Goal: Task Accomplishment & Management: Use online tool/utility

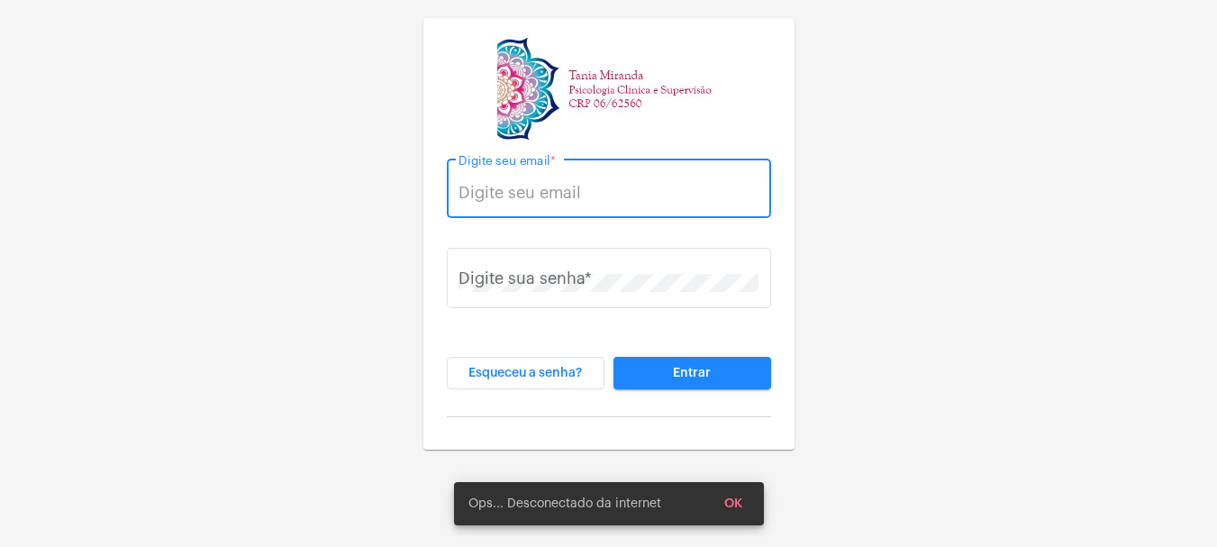
click at [567, 192] on input "Digite seu email *" at bounding box center [609, 193] width 300 height 18
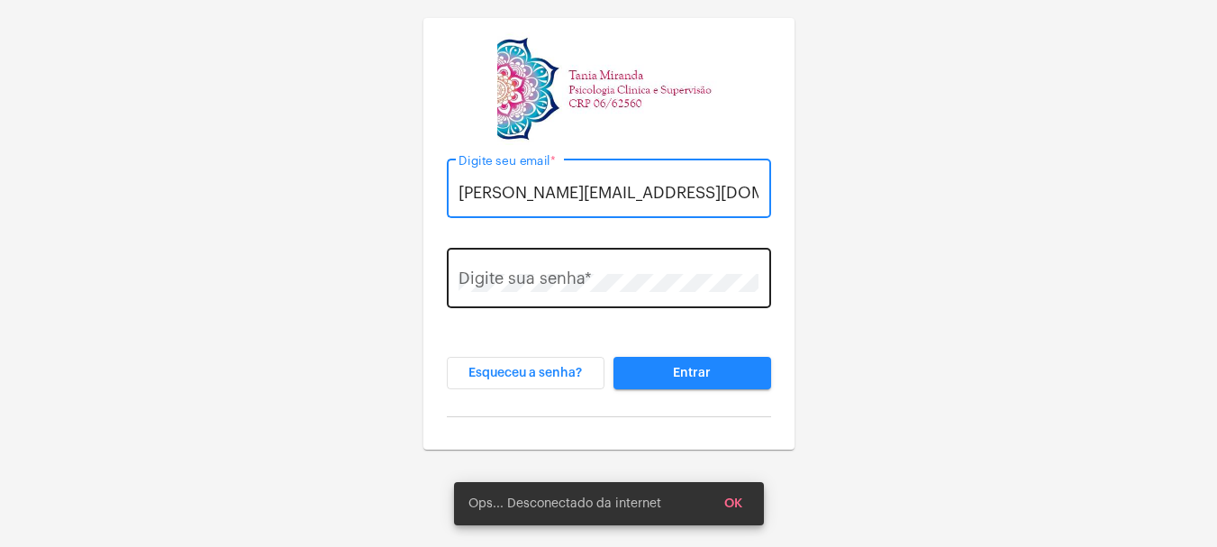
type input "[PERSON_NAME][EMAIL_ADDRESS][DOMAIN_NAME]"
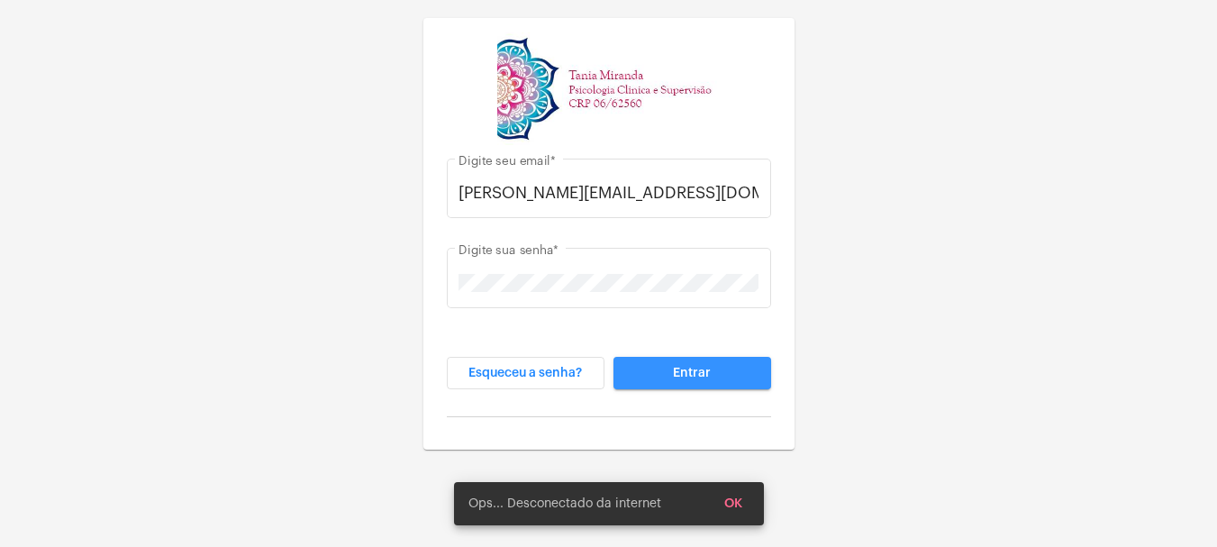
click at [674, 367] on span "Entrar" at bounding box center [692, 373] width 38 height 13
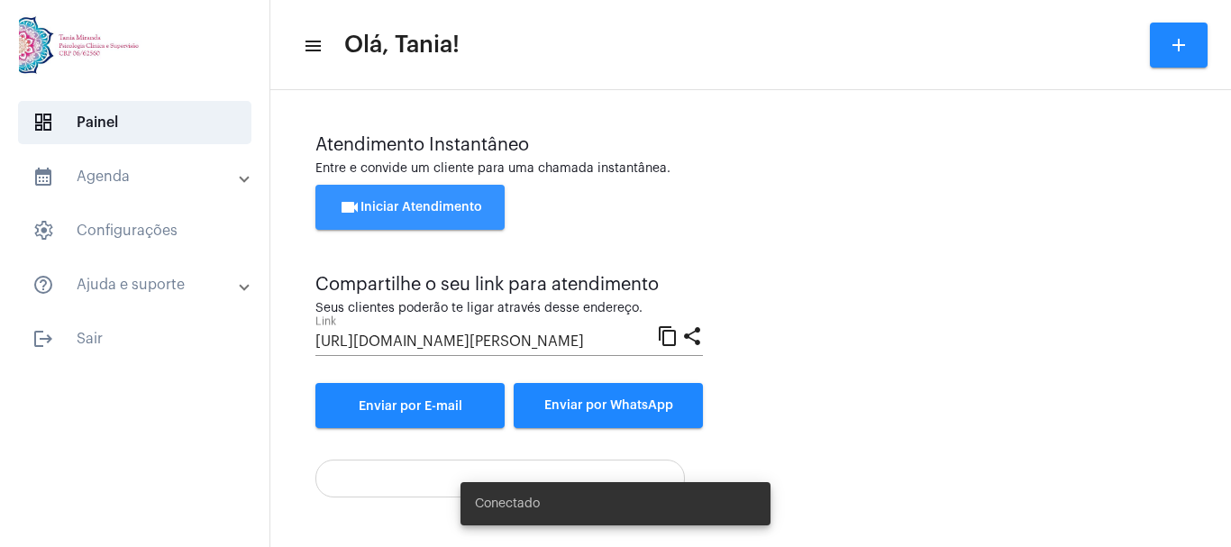
click at [409, 205] on span "videocam Iniciar Atendimento" at bounding box center [410, 207] width 143 height 13
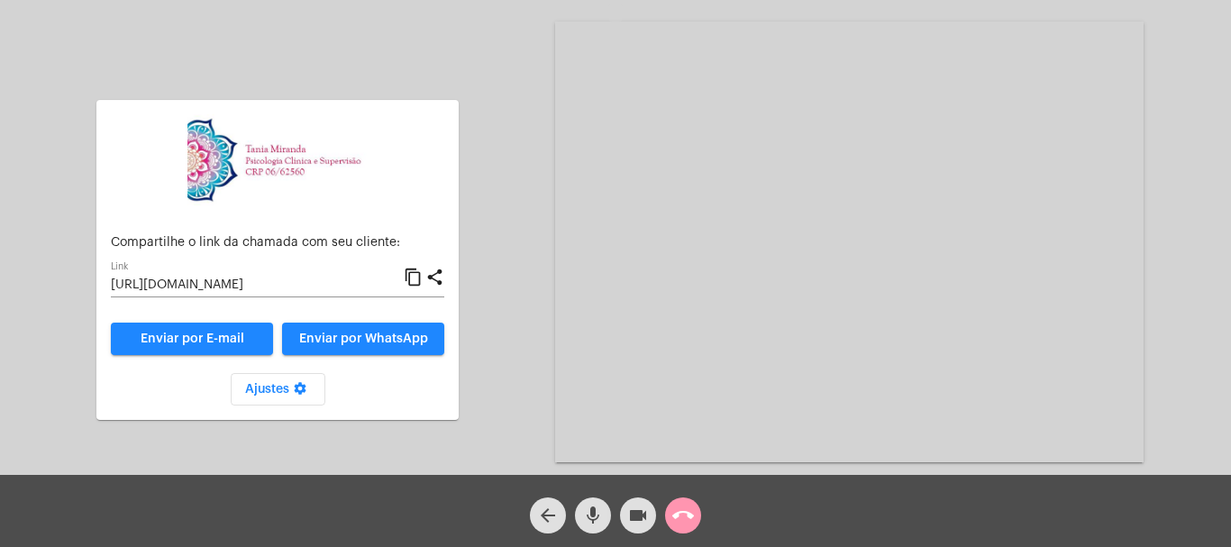
click at [685, 521] on mat-icon "call_end" at bounding box center [683, 516] width 22 height 22
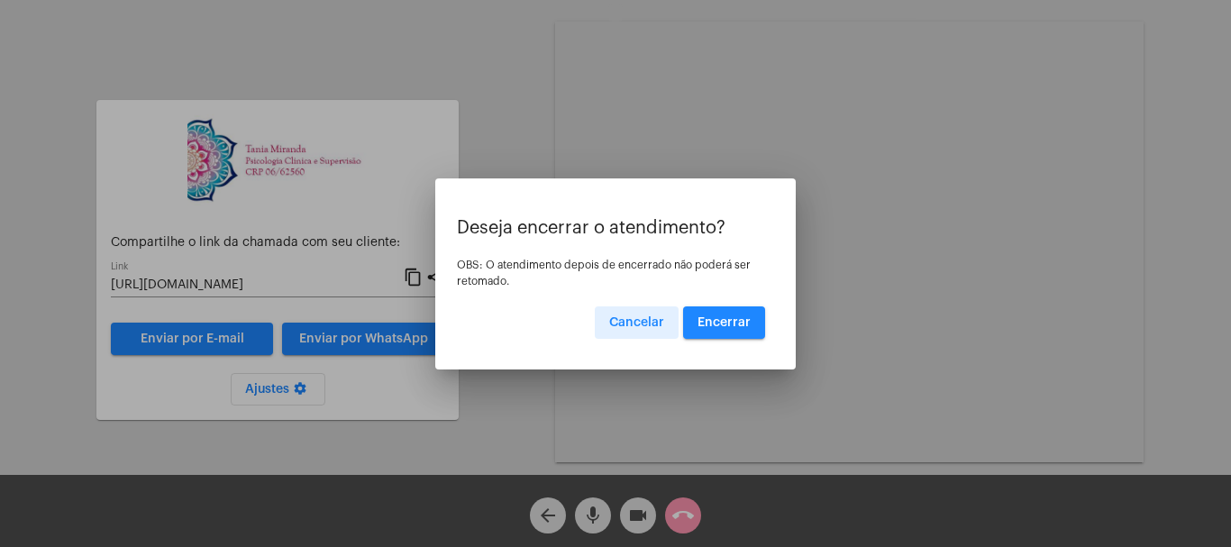
click at [718, 319] on span "Encerrar" at bounding box center [723, 322] width 53 height 13
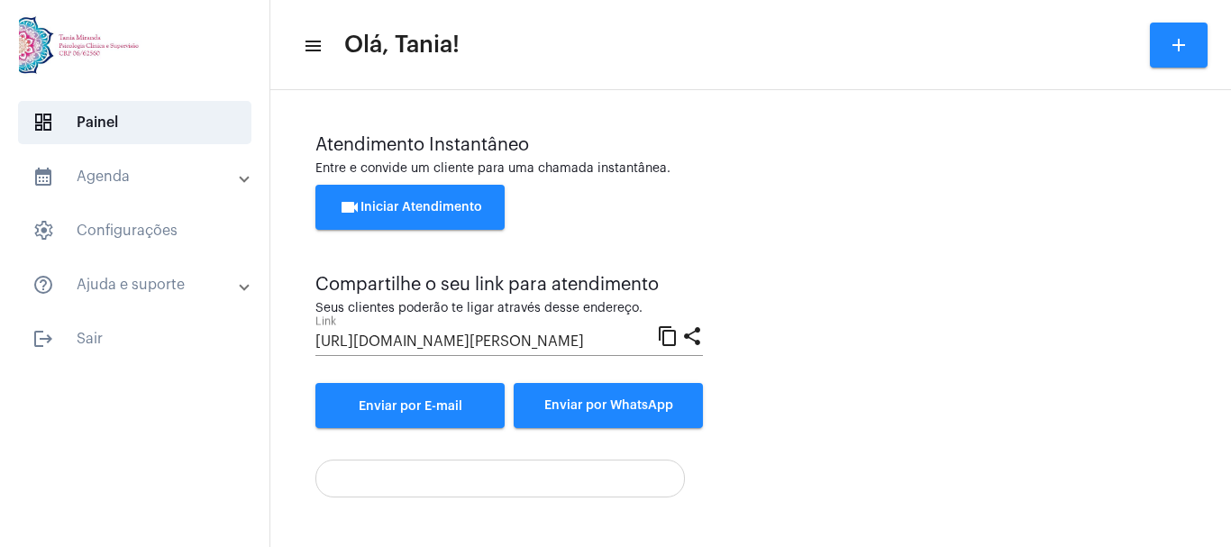
scroll to position [126, 0]
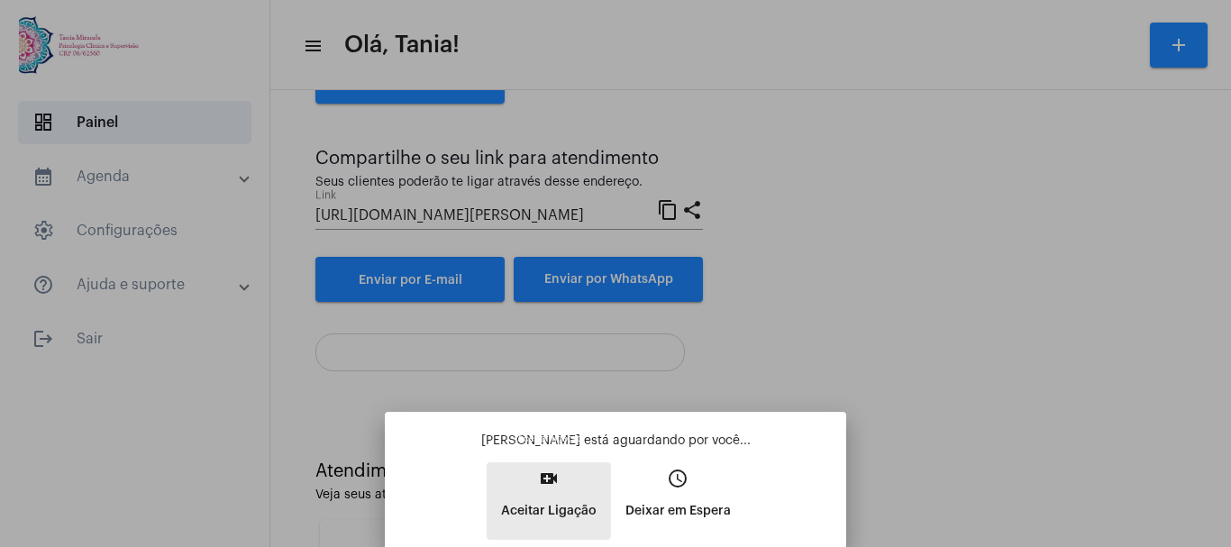
click at [541, 481] on mat-icon "video_call" at bounding box center [549, 479] width 22 height 22
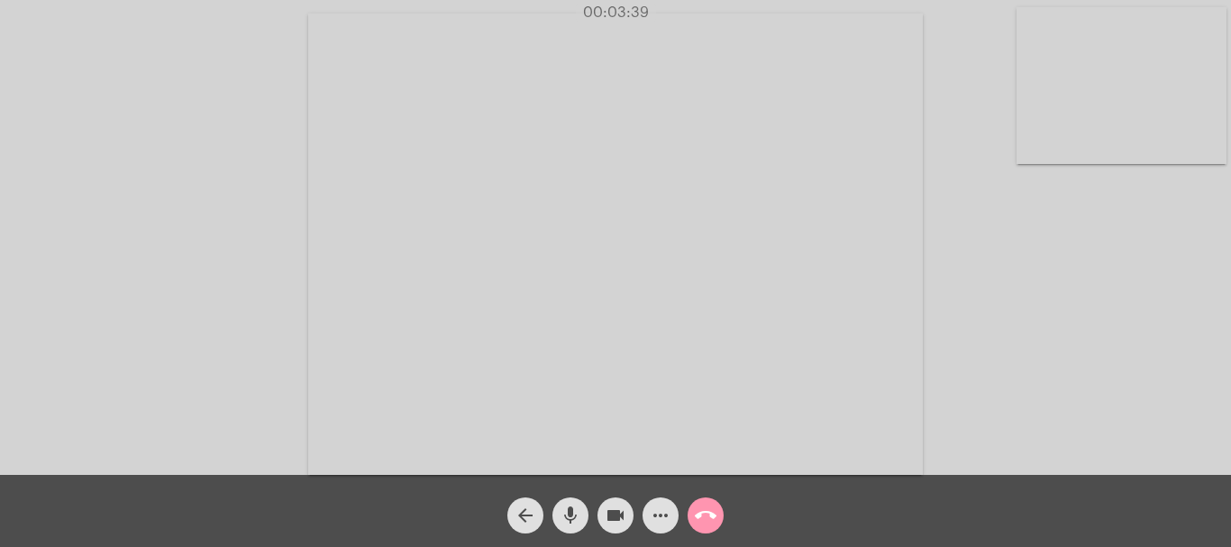
click at [779, 435] on video at bounding box center [615, 244] width 614 height 461
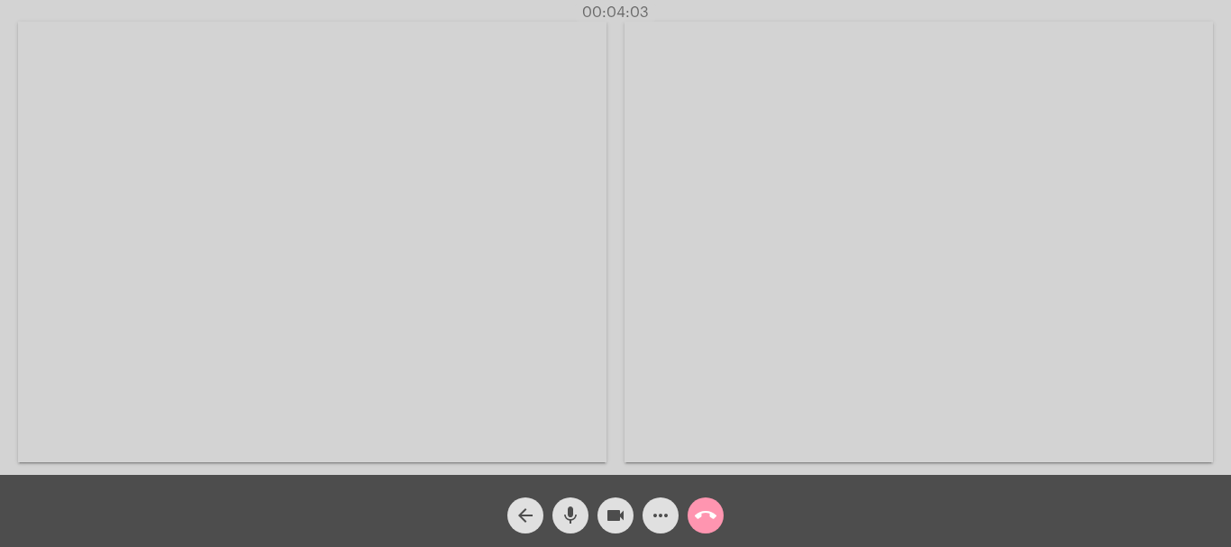
click at [540, 328] on video at bounding box center [312, 242] width 588 height 441
